Goal: Information Seeking & Learning: Learn about a topic

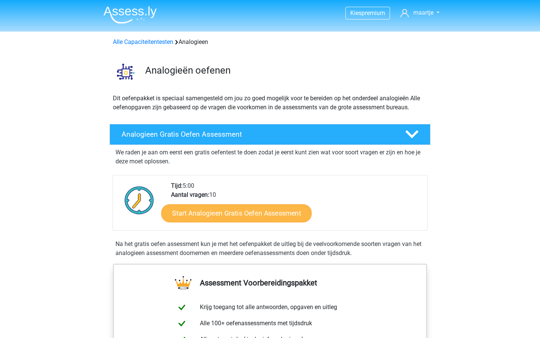
click at [279, 212] on link "Start Analogieen Gratis Oefen Assessment" at bounding box center [236, 213] width 150 height 18
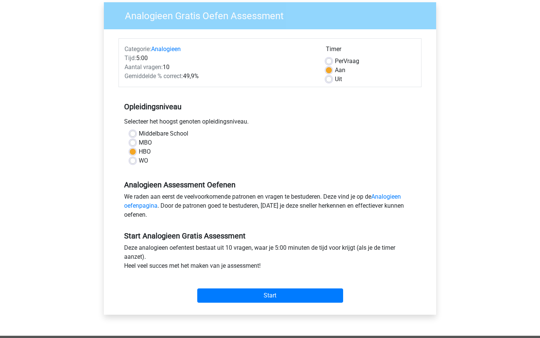
scroll to position [60, 0]
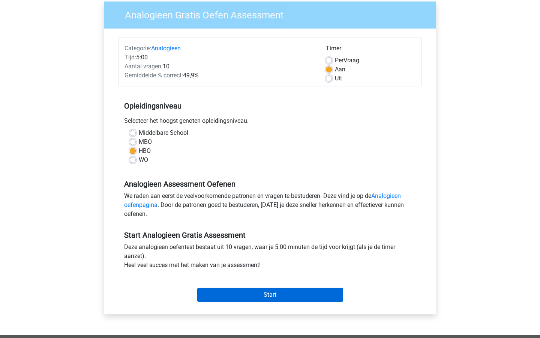
click at [269, 298] on input "Start" at bounding box center [270, 294] width 146 height 14
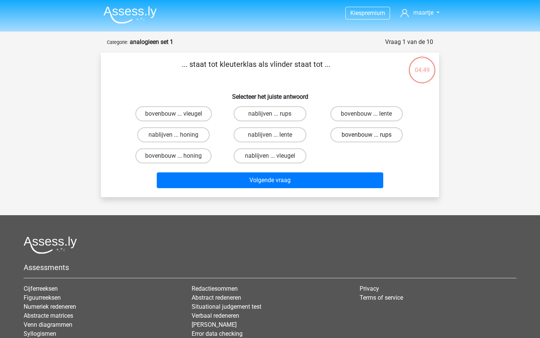
click at [348, 131] on label "bovenbouw ... rups" at bounding box center [367, 134] width 72 height 15
click at [367, 135] on input "bovenbouw ... rups" at bounding box center [369, 137] width 5 height 5
radio input "true"
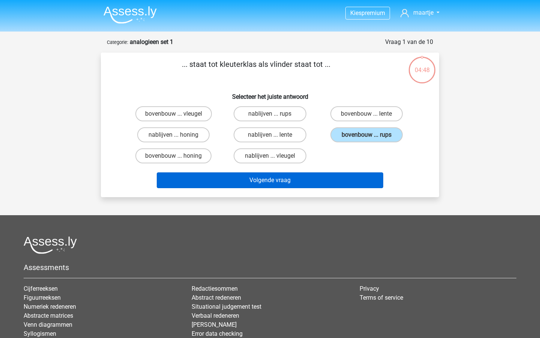
click at [327, 173] on button "Volgende vraag" at bounding box center [270, 180] width 227 height 16
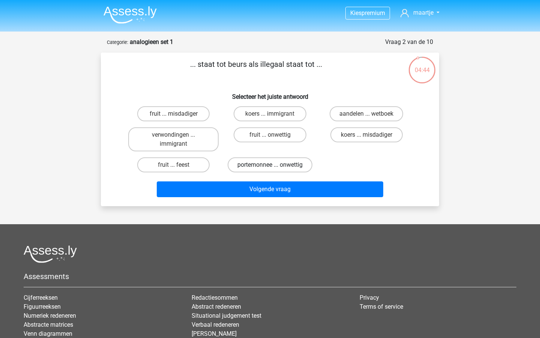
click at [287, 168] on label "portemonnee ... onwettig" at bounding box center [270, 164] width 85 height 15
click at [275, 168] on input "portemonnee ... onwettig" at bounding box center [272, 167] width 5 height 5
radio input "true"
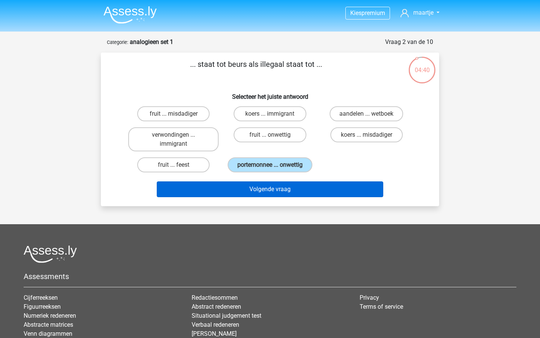
click at [305, 195] on button "Volgende vraag" at bounding box center [270, 189] width 227 height 16
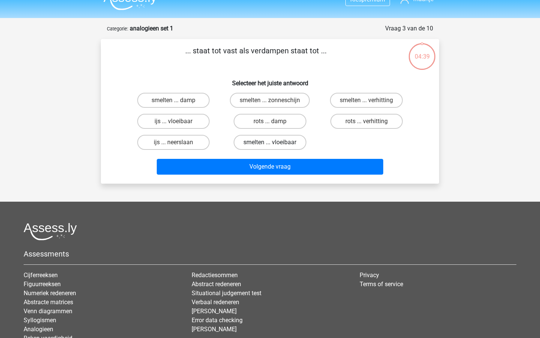
scroll to position [1, 0]
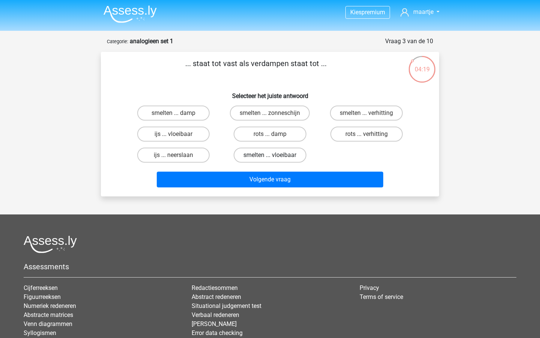
click at [269, 154] on label "smelten ... vloeibaar" at bounding box center [270, 154] width 72 height 15
click at [270, 155] on input "smelten ... vloeibaar" at bounding box center [272, 157] width 5 height 5
radio input "true"
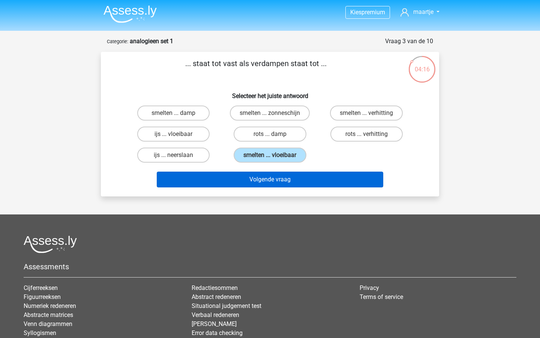
click at [266, 182] on button "Volgende vraag" at bounding box center [270, 179] width 227 height 16
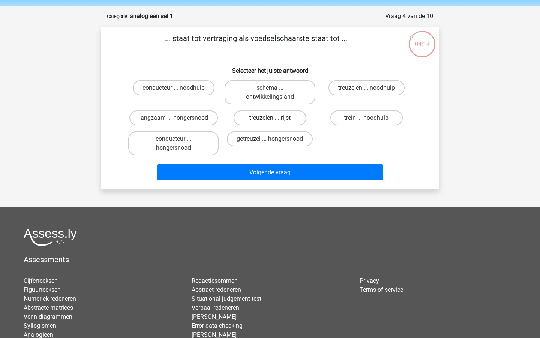
scroll to position [0, 0]
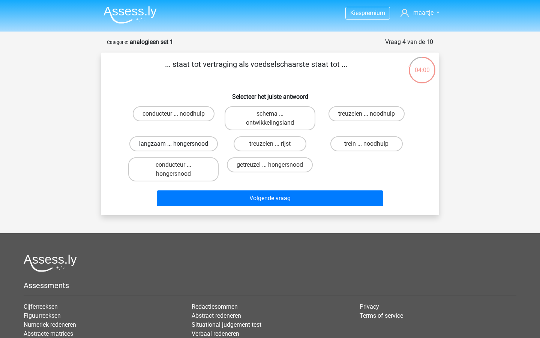
click at [195, 141] on label "langzaam ... hongersnood" at bounding box center [173, 143] width 89 height 15
click at [179, 144] on input "langzaam ... hongersnood" at bounding box center [176, 146] width 5 height 5
radio input "true"
click at [287, 172] on label "getreuzel ... hongersnood" at bounding box center [270, 164] width 86 height 15
click at [275, 170] on input "getreuzel ... hongersnood" at bounding box center [272, 167] width 5 height 5
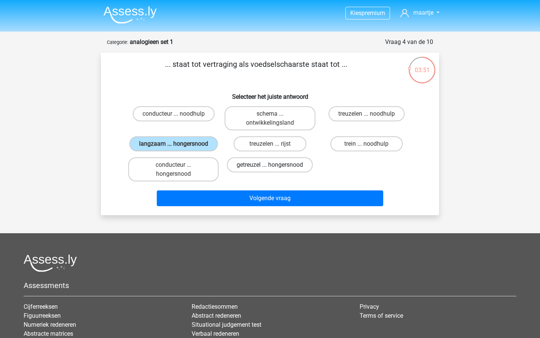
radio input "true"
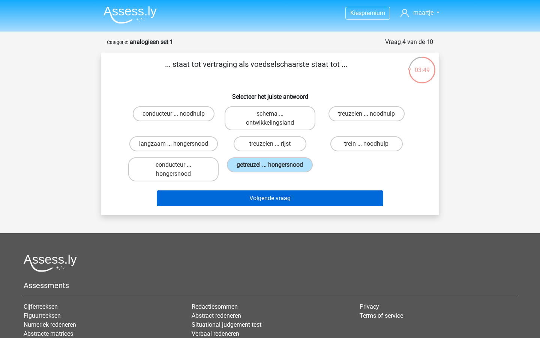
click at [286, 199] on button "Volgende vraag" at bounding box center [270, 198] width 227 height 16
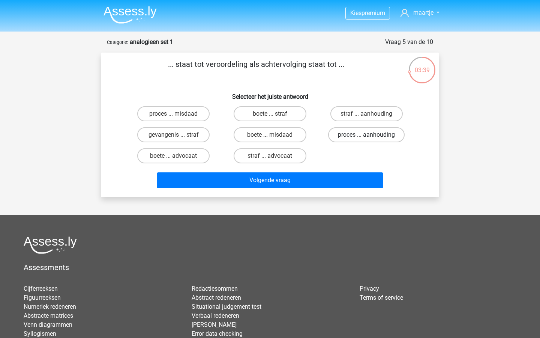
click at [364, 138] on label "proces ... aanhouding" at bounding box center [366, 134] width 77 height 15
click at [367, 138] on input "proces ... aanhouding" at bounding box center [369, 137] width 5 height 5
radio input "true"
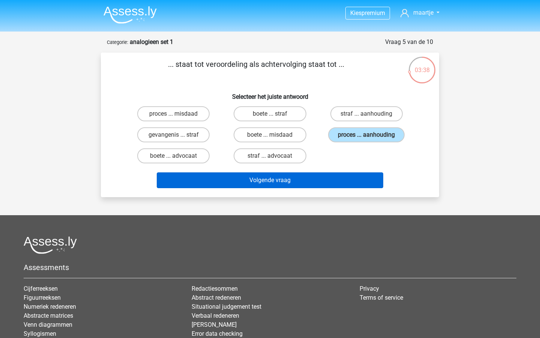
click at [305, 183] on button "Volgende vraag" at bounding box center [270, 180] width 227 height 16
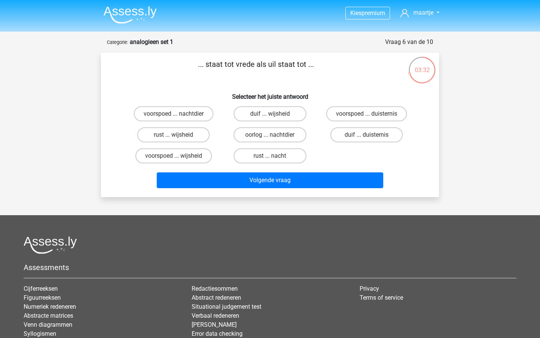
click at [272, 116] on input "duif ... wijsheid" at bounding box center [272, 116] width 5 height 5
radio input "true"
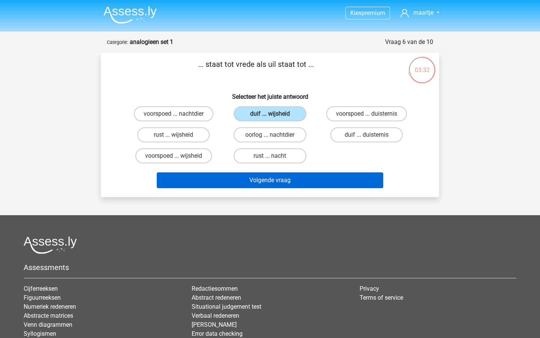
click at [274, 177] on button "Volgende vraag" at bounding box center [270, 180] width 227 height 16
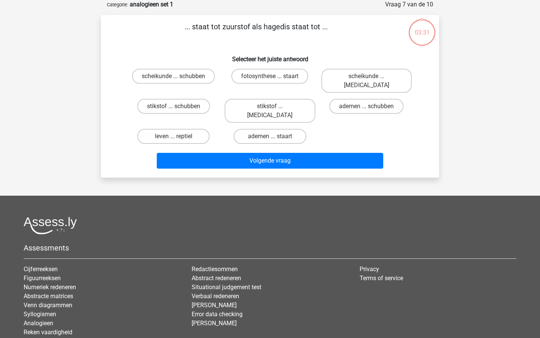
scroll to position [18, 0]
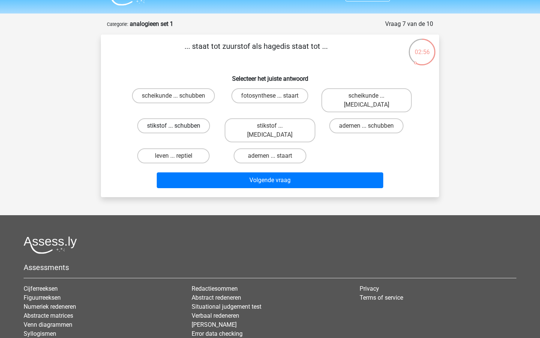
click at [205, 118] on label "stikstof ... schubben" at bounding box center [173, 125] width 73 height 15
click at [179, 126] on input "stikstof ... schubben" at bounding box center [176, 128] width 5 height 5
radio input "true"
click at [258, 118] on label "stikstof ... [MEDICAL_DATA]" at bounding box center [270, 130] width 90 height 24
click at [270, 126] on input "stikstof ... [MEDICAL_DATA]" at bounding box center [272, 128] width 5 height 5
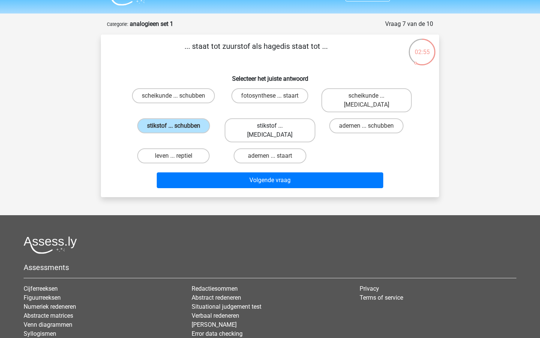
radio input "true"
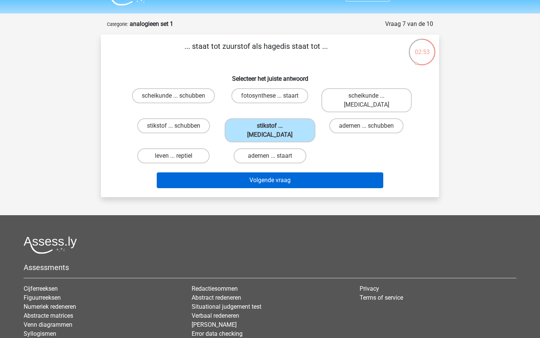
click at [275, 172] on button "Volgende vraag" at bounding box center [270, 180] width 227 height 16
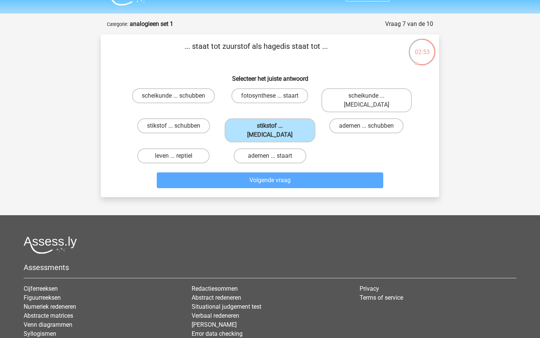
scroll to position [38, 0]
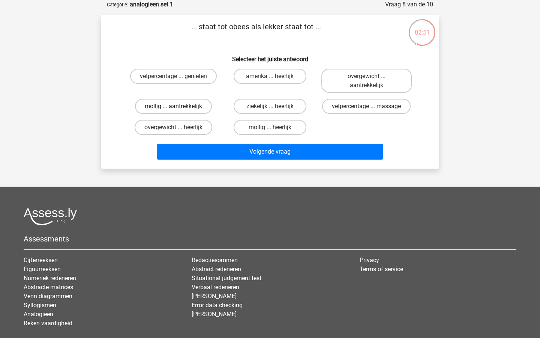
click at [200, 102] on label "mollig ... aantrekkelijk" at bounding box center [173, 106] width 77 height 15
click at [179, 106] on input "mollig ... aantrekkelijk" at bounding box center [176, 108] width 5 height 5
radio input "true"
click at [242, 126] on label "mollig ... heerlijk" at bounding box center [270, 127] width 72 height 15
click at [270, 127] on input "mollig ... heerlijk" at bounding box center [272, 129] width 5 height 5
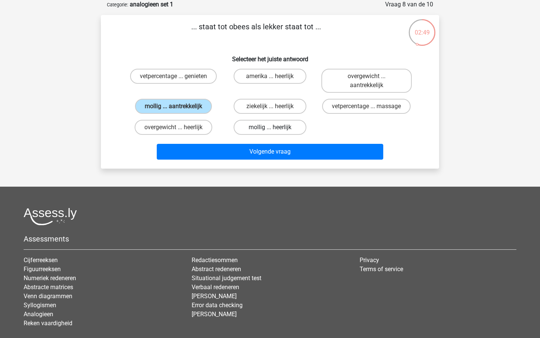
radio input "true"
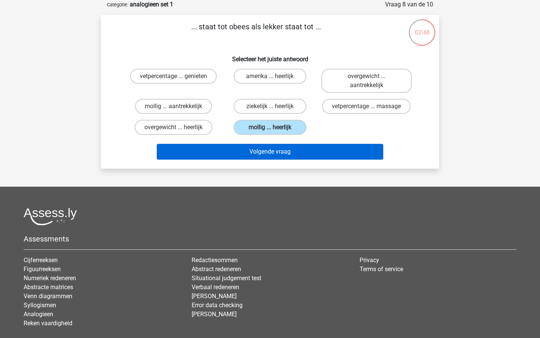
click at [265, 155] on button "Volgende vraag" at bounding box center [270, 152] width 227 height 16
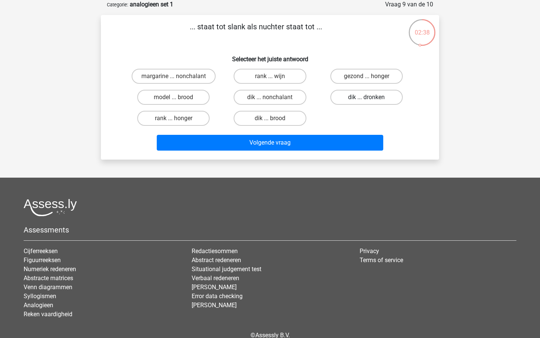
click at [370, 95] on label "dik ... dronken" at bounding box center [367, 97] width 72 height 15
click at [370, 97] on input "dik ... dronken" at bounding box center [369, 99] width 5 height 5
radio input "true"
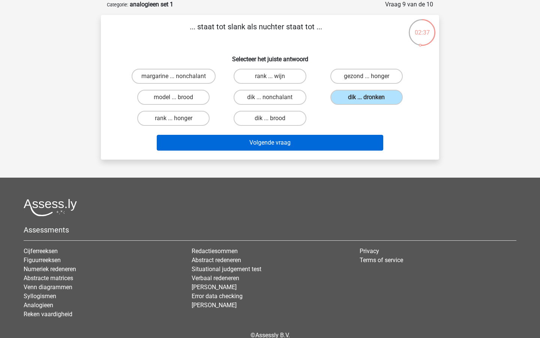
click at [313, 143] on button "Volgende vraag" at bounding box center [270, 143] width 227 height 16
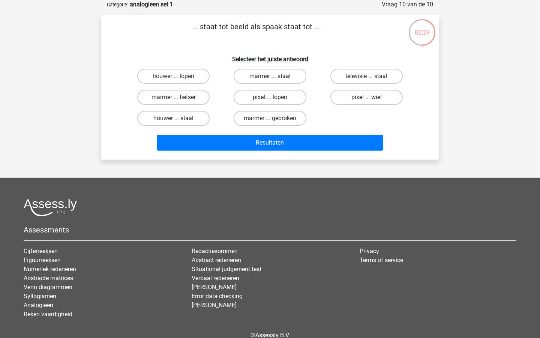
click at [364, 101] on label "pixel ... wiel" at bounding box center [367, 97] width 72 height 15
click at [367, 101] on input "pixel ... wiel" at bounding box center [369, 99] width 5 height 5
radio input "true"
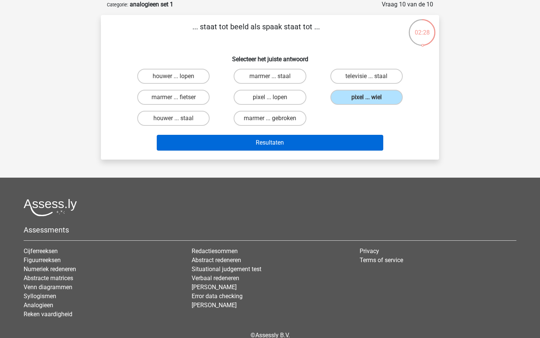
click at [310, 142] on button "Resultaten" at bounding box center [270, 143] width 227 height 16
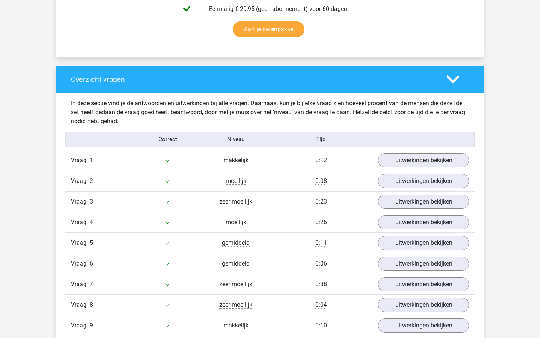
scroll to position [498, 0]
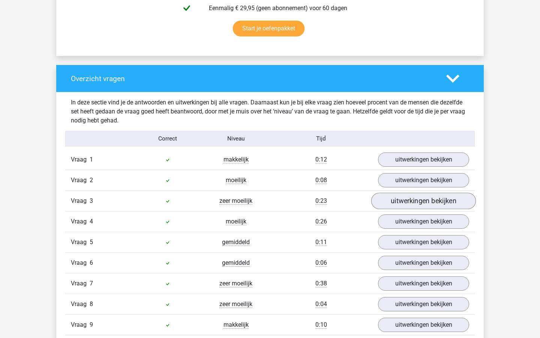
click at [400, 199] on link "uitwerkingen bekijken" at bounding box center [423, 200] width 105 height 17
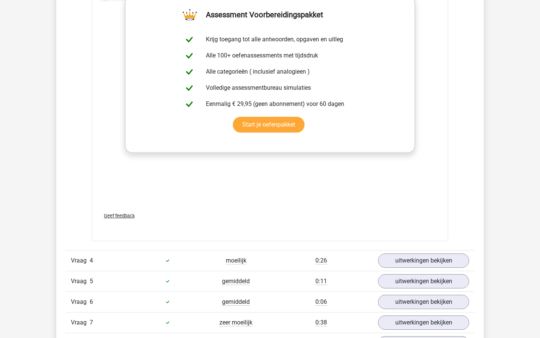
scroll to position [878, 0]
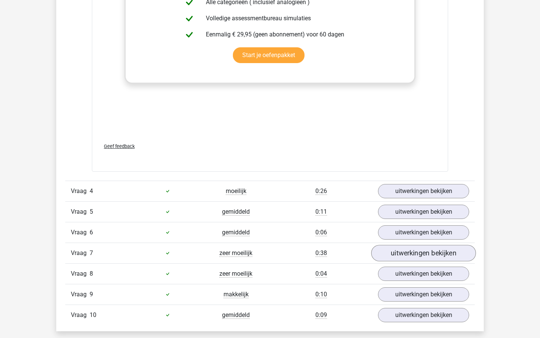
click at [392, 254] on link "uitwerkingen bekijken" at bounding box center [423, 253] width 105 height 17
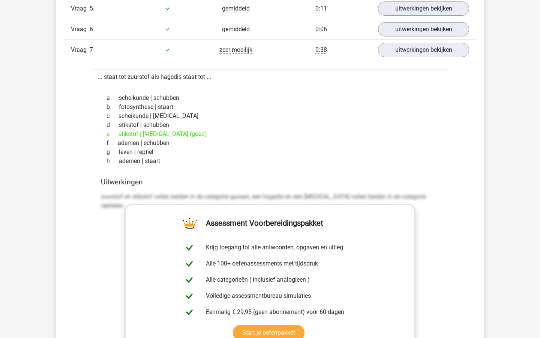
scroll to position [1130, 0]
